Goal: Find specific page/section: Find specific page/section

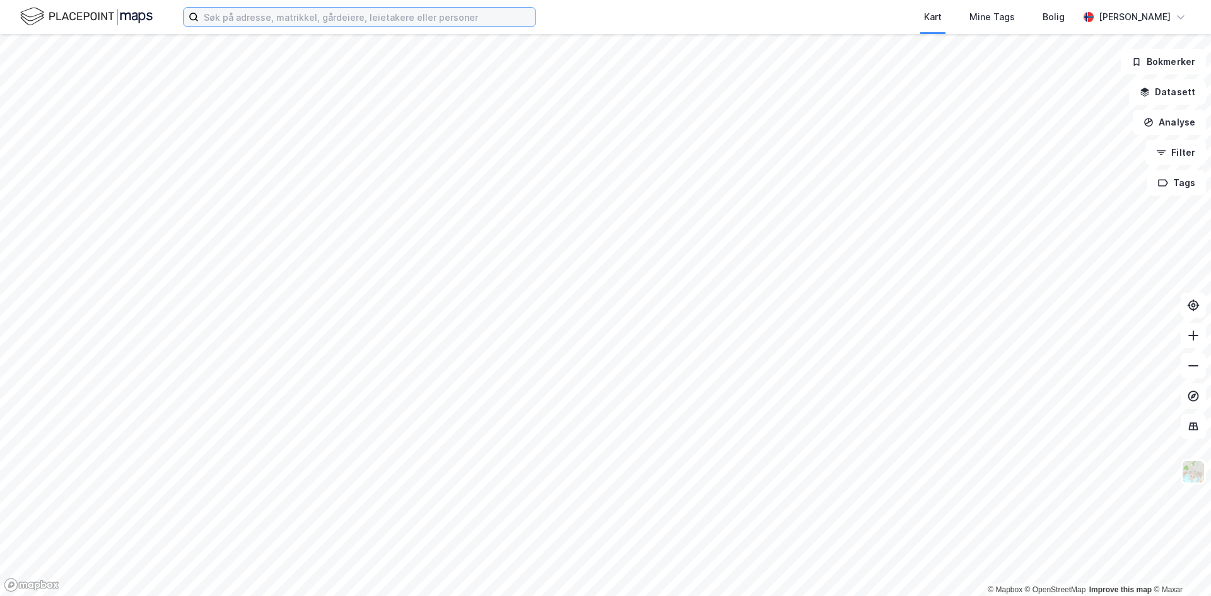
click at [327, 23] on input at bounding box center [367, 17] width 337 height 19
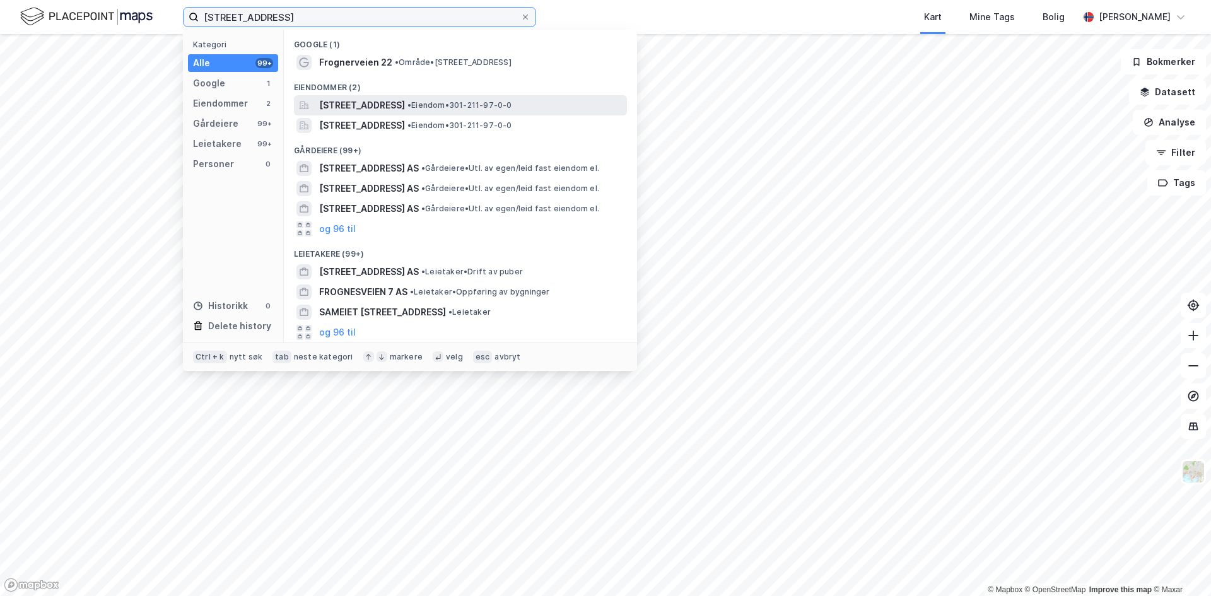
type input "[STREET_ADDRESS]"
click at [351, 110] on span "[STREET_ADDRESS]" at bounding box center [362, 105] width 86 height 15
